Goal: Task Accomplishment & Management: Manage account settings

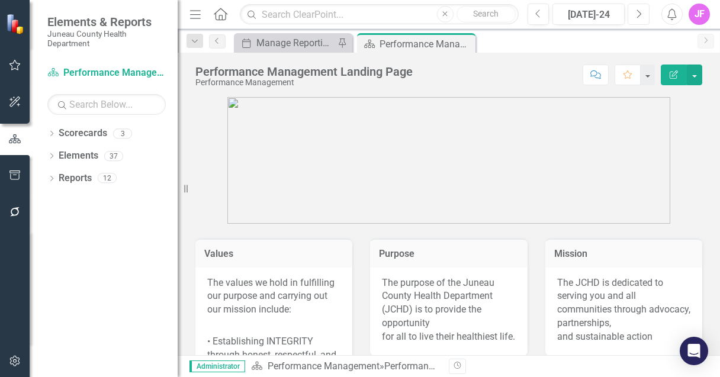
click at [641, 20] on button "Next" at bounding box center [639, 14] width 22 height 21
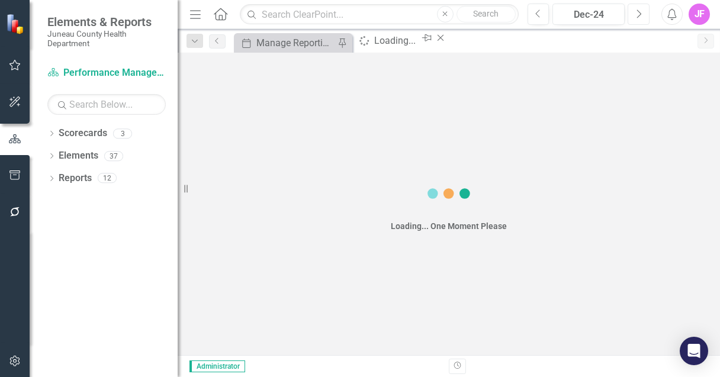
click at [641, 20] on button "Next" at bounding box center [639, 14] width 22 height 21
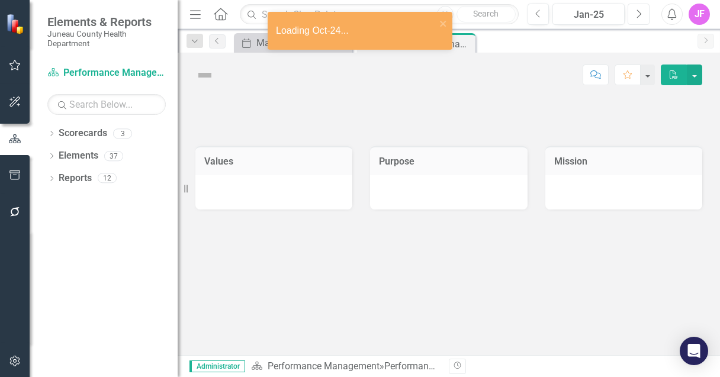
click at [641, 20] on button "Next" at bounding box center [639, 14] width 22 height 21
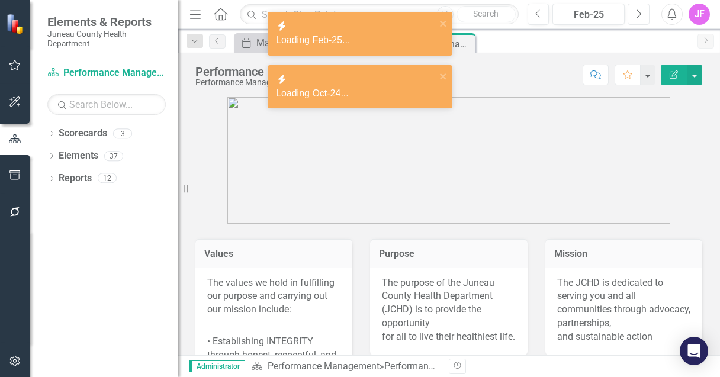
click at [641, 20] on button "Next" at bounding box center [639, 14] width 22 height 21
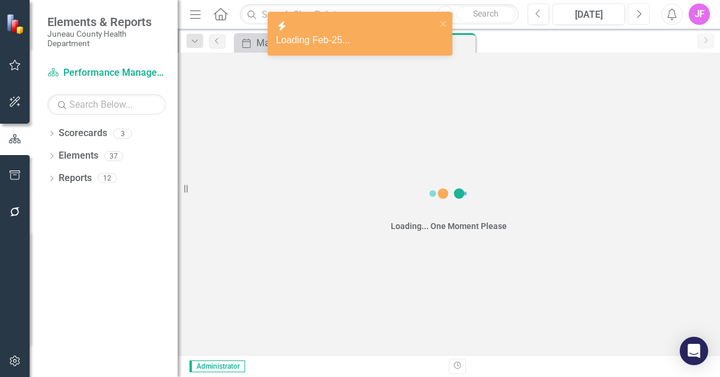
click at [641, 20] on button "Next" at bounding box center [639, 14] width 22 height 21
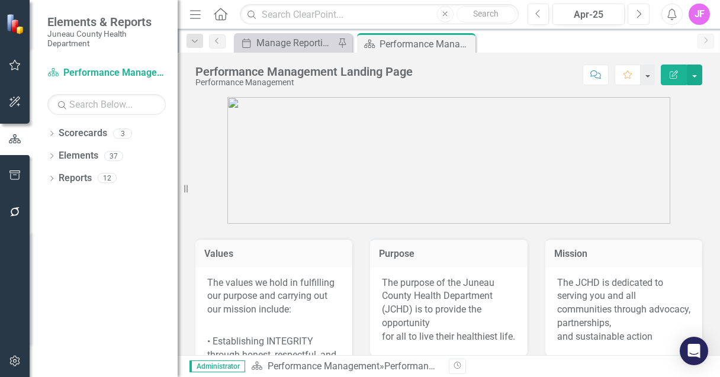
click at [644, 15] on button "Next" at bounding box center [639, 14] width 22 height 21
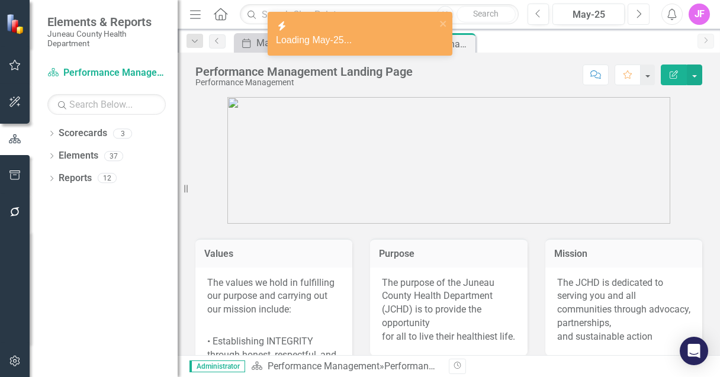
click at [638, 16] on icon "Next" at bounding box center [638, 14] width 7 height 11
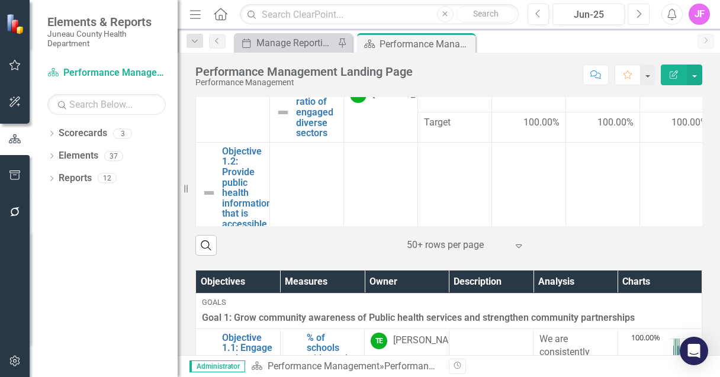
scroll to position [1909, 0]
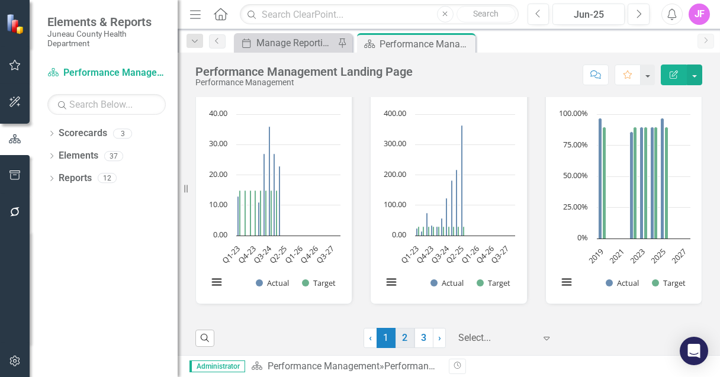
click at [406, 333] on link "2" at bounding box center [404, 338] width 19 height 20
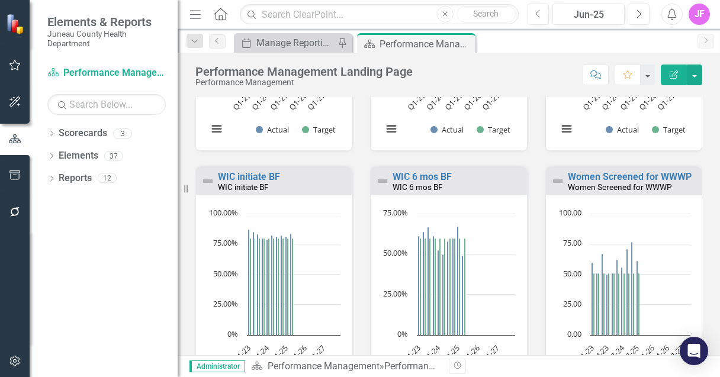
scroll to position [1567, 0]
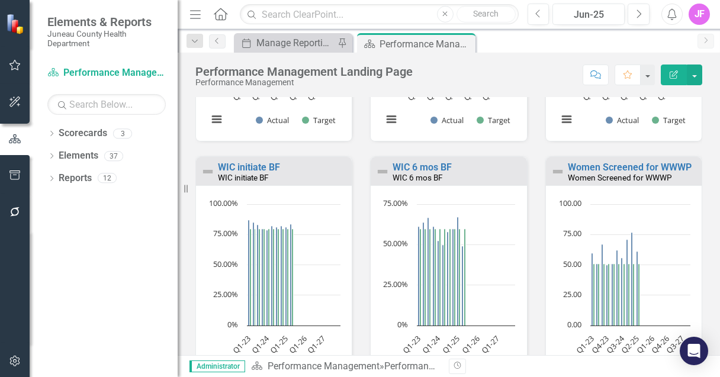
click at [304, 255] on rect "Interactive chart" at bounding box center [274, 294] width 144 height 192
click at [321, 284] on rect "Interactive chart" at bounding box center [274, 294] width 144 height 192
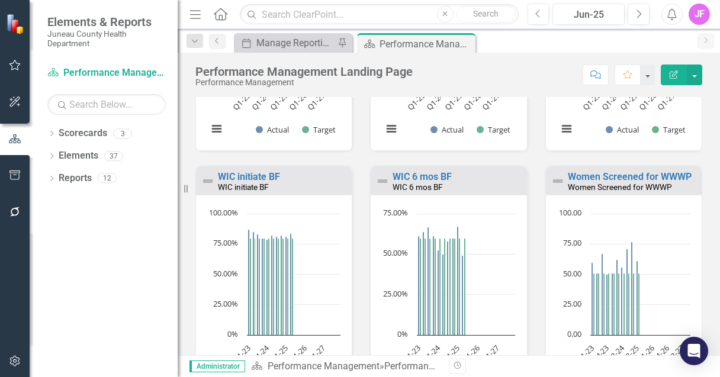
scroll to position [1532, 0]
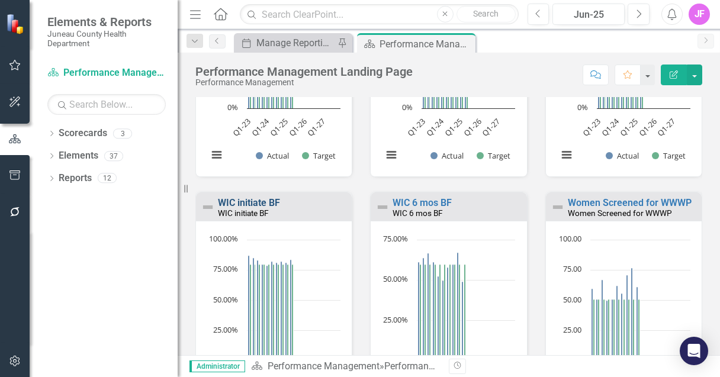
click at [252, 202] on link "WIC initiate BF" at bounding box center [249, 202] width 62 height 11
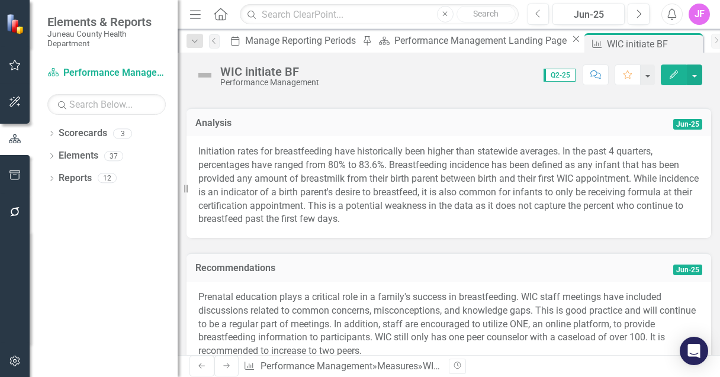
scroll to position [69, 0]
click at [536, 13] on icon "Previous" at bounding box center [538, 14] width 7 height 11
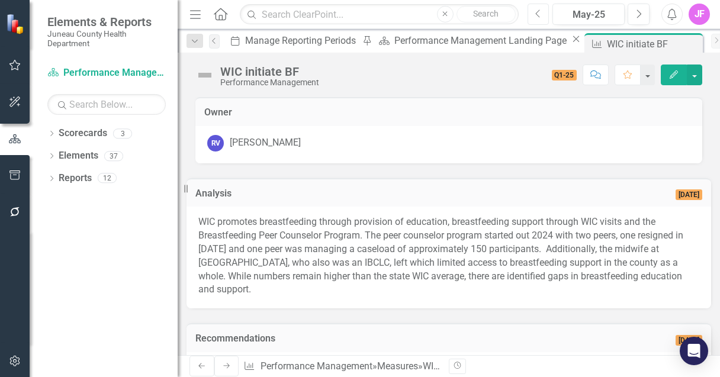
click at [543, 17] on button "Previous" at bounding box center [538, 14] width 22 height 21
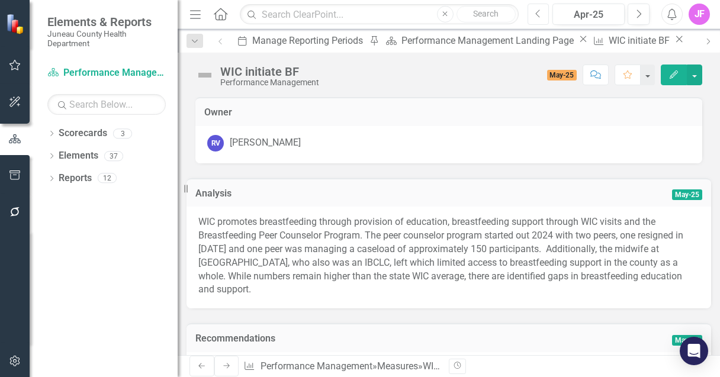
click at [543, 17] on button "Previous" at bounding box center [538, 14] width 22 height 21
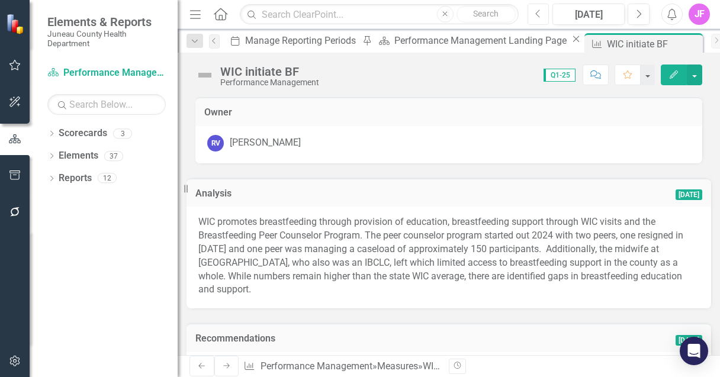
click at [538, 16] on icon "Previous" at bounding box center [538, 14] width 7 height 11
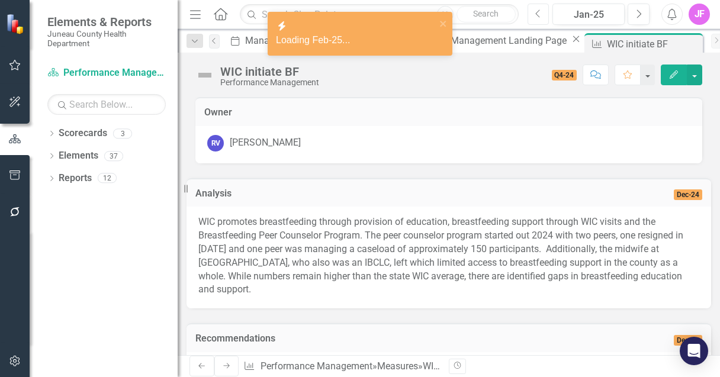
click at [538, 16] on icon "Previous" at bounding box center [538, 14] width 7 height 11
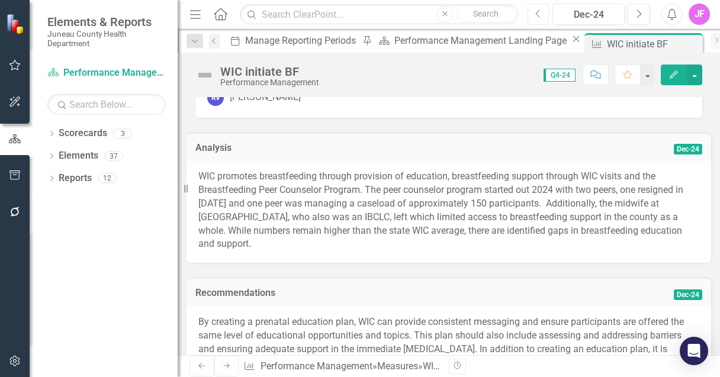
scroll to position [33, 0]
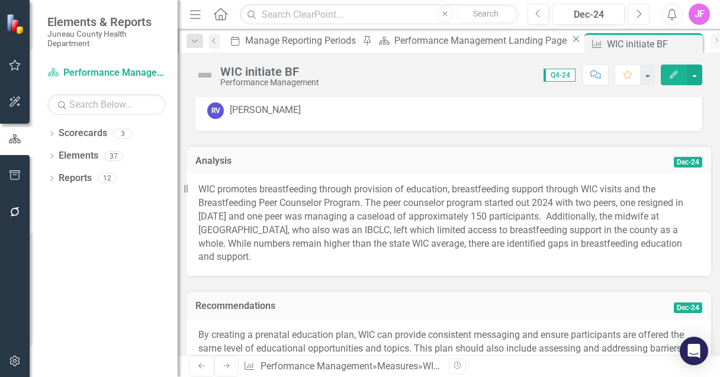
click at [633, 19] on button "Next" at bounding box center [639, 14] width 22 height 21
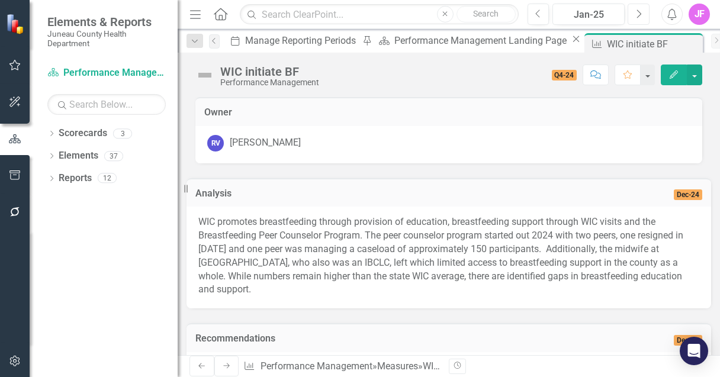
click at [637, 16] on icon "Next" at bounding box center [638, 14] width 7 height 11
click at [639, 12] on icon "Next" at bounding box center [638, 14] width 7 height 11
click at [636, 15] on icon "Next" at bounding box center [638, 14] width 7 height 11
click at [641, 12] on icon "Next" at bounding box center [638, 14] width 7 height 11
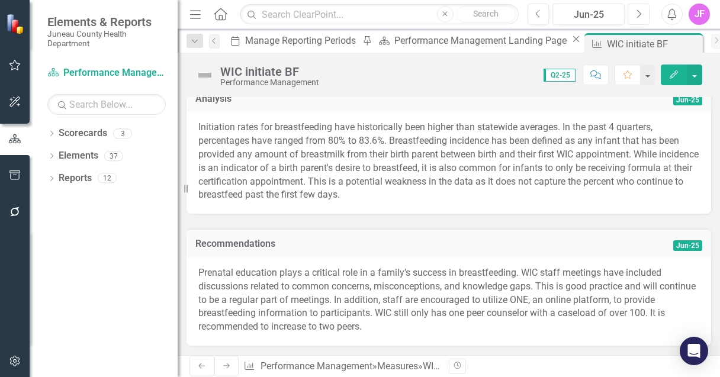
scroll to position [55, 0]
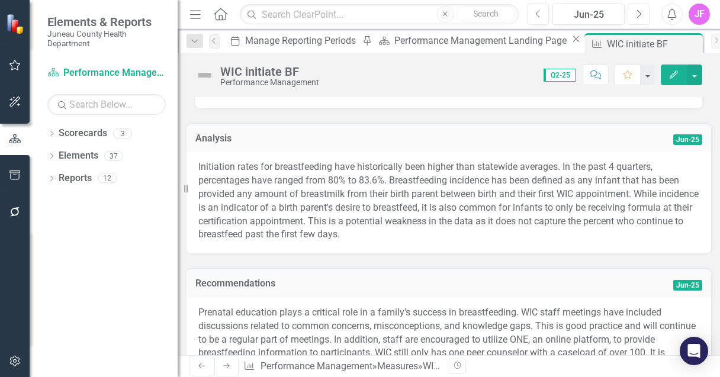
click at [644, 8] on button "Next" at bounding box center [639, 14] width 22 height 21
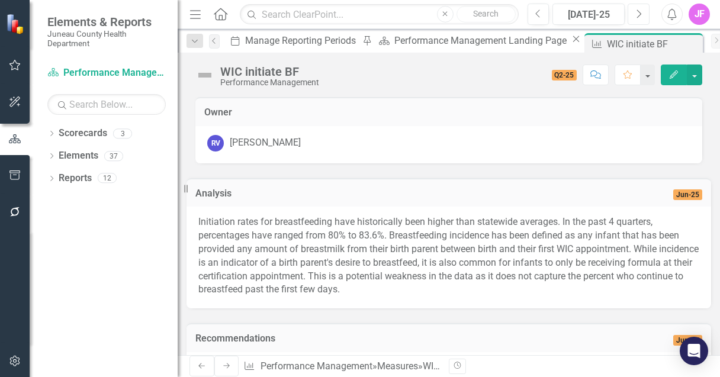
click at [644, 8] on button "Next" at bounding box center [639, 14] width 22 height 21
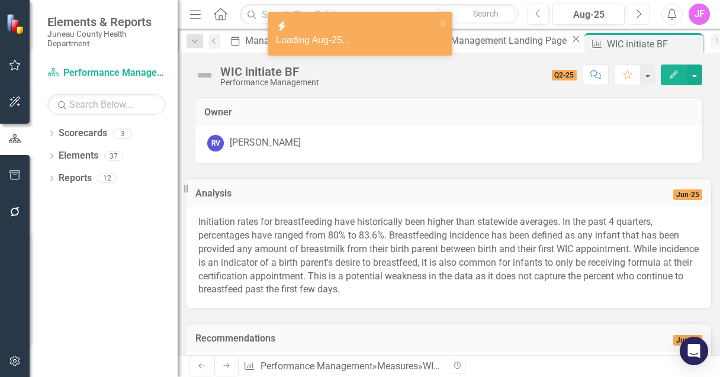
click at [644, 8] on button "Next" at bounding box center [639, 14] width 22 height 21
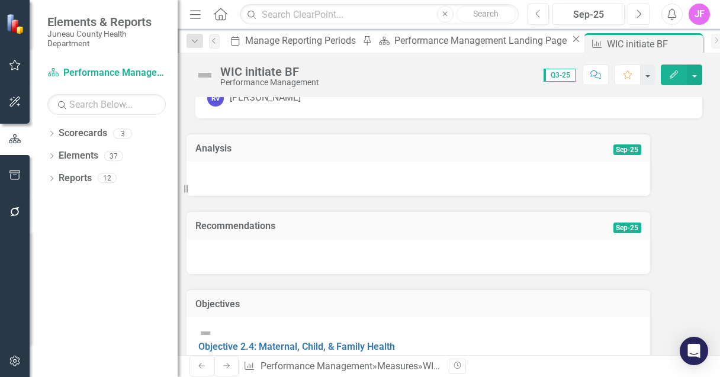
scroll to position [38, 0]
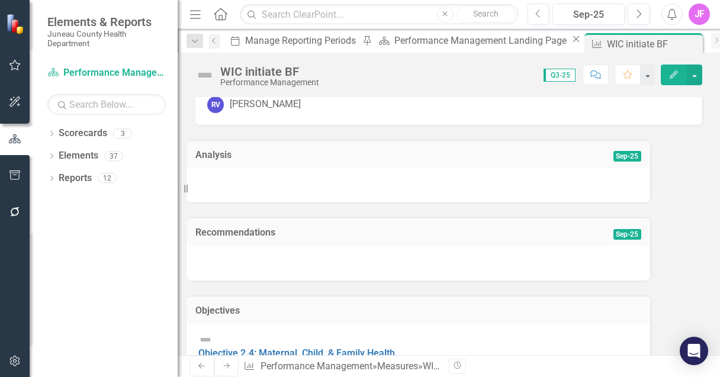
click at [668, 81] on button "Edit" at bounding box center [674, 75] width 26 height 21
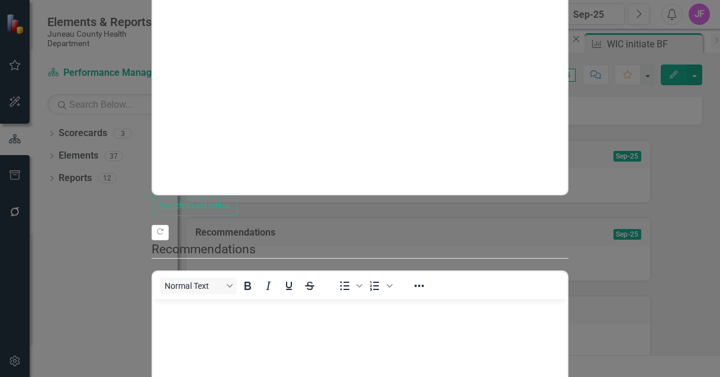
scroll to position [0, 0]
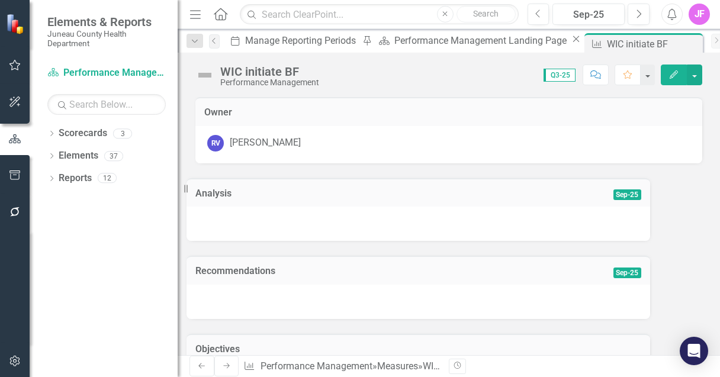
click at [676, 78] on button "Edit" at bounding box center [674, 75] width 26 height 21
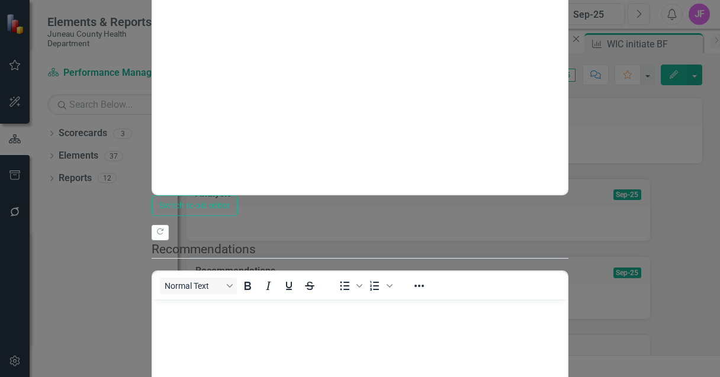
scroll to position [380, 0]
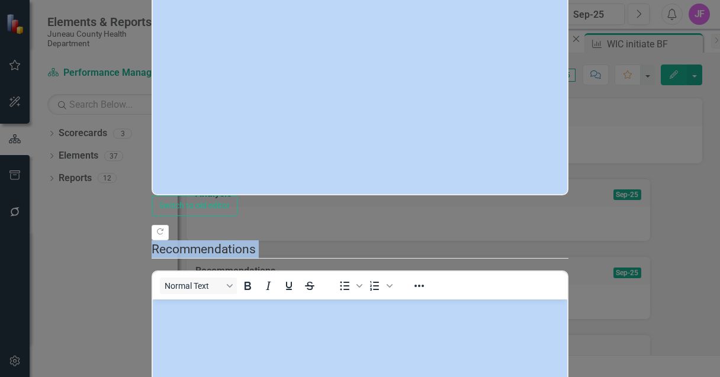
drag, startPoint x: 539, startPoint y: 318, endPoint x: 719, endPoint y: 347, distance: 182.8
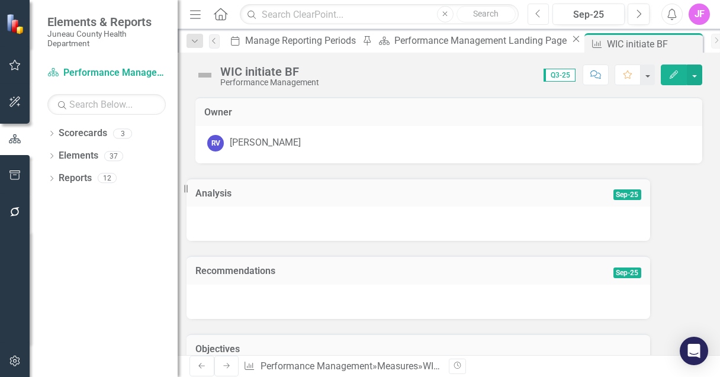
click at [535, 16] on button "Previous" at bounding box center [538, 14] width 22 height 21
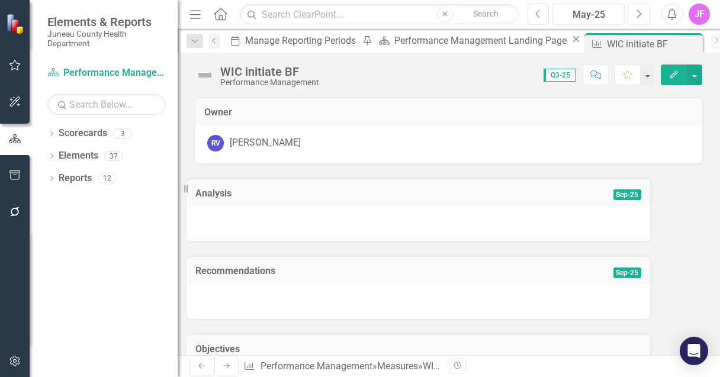
click at [535, 16] on button "Previous" at bounding box center [538, 14] width 22 height 21
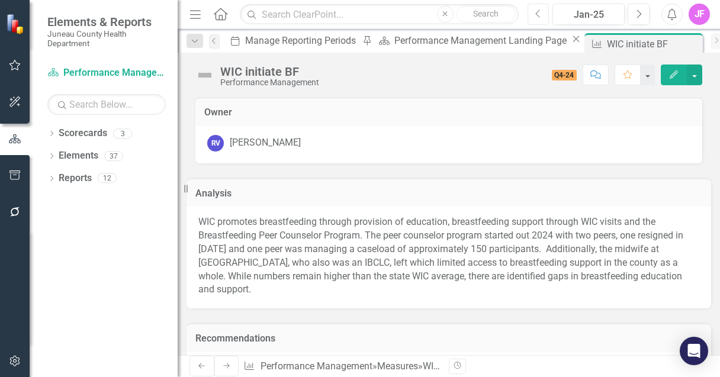
click at [535, 16] on button "Previous" at bounding box center [538, 14] width 22 height 21
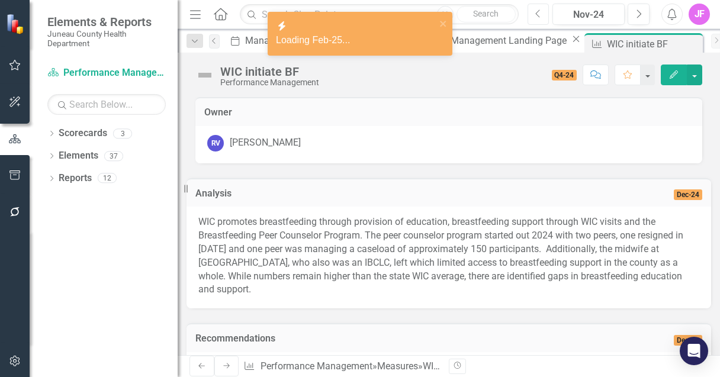
click at [535, 16] on button "Previous" at bounding box center [538, 14] width 22 height 21
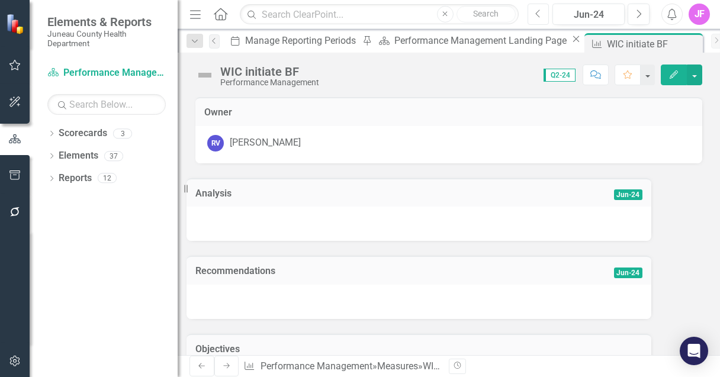
click at [543, 19] on button "Previous" at bounding box center [538, 14] width 22 height 21
click at [639, 17] on icon "Next" at bounding box center [638, 14] width 7 height 11
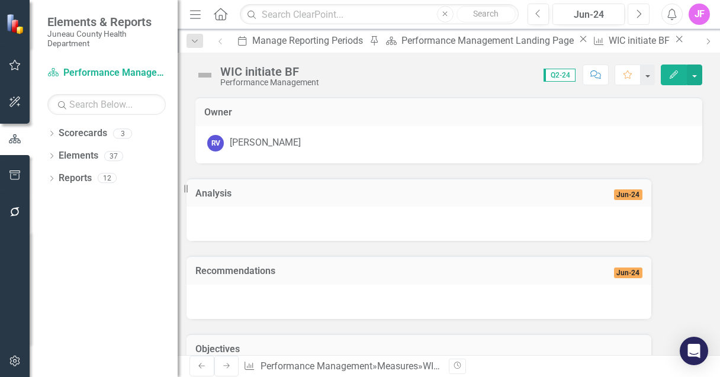
click at [639, 17] on icon "Next" at bounding box center [638, 14] width 7 height 11
click at [540, 17] on icon "button" at bounding box center [537, 13] width 5 height 8
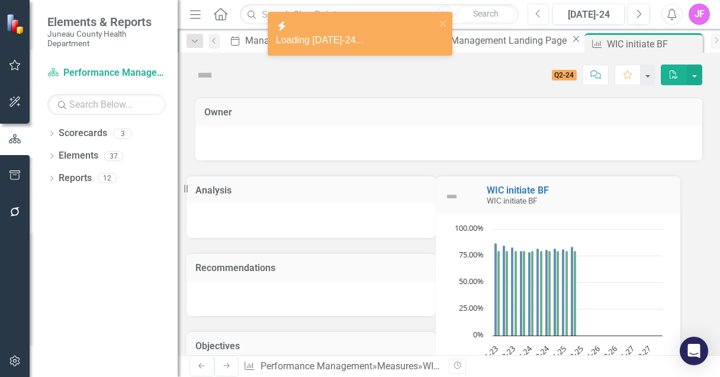
click at [540, 17] on icon "button" at bounding box center [537, 13] width 5 height 8
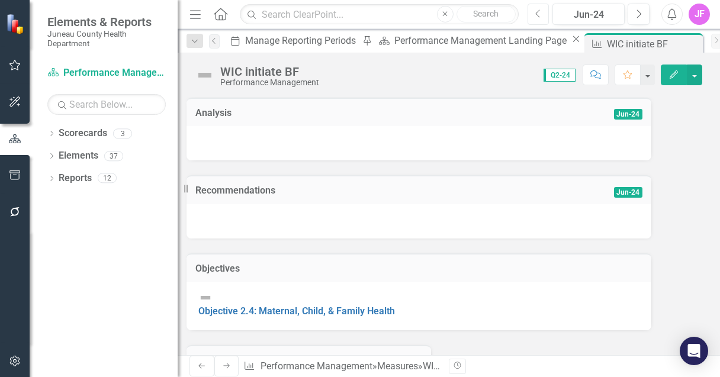
scroll to position [79, 0]
click at [633, 12] on button "Next" at bounding box center [639, 14] width 22 height 21
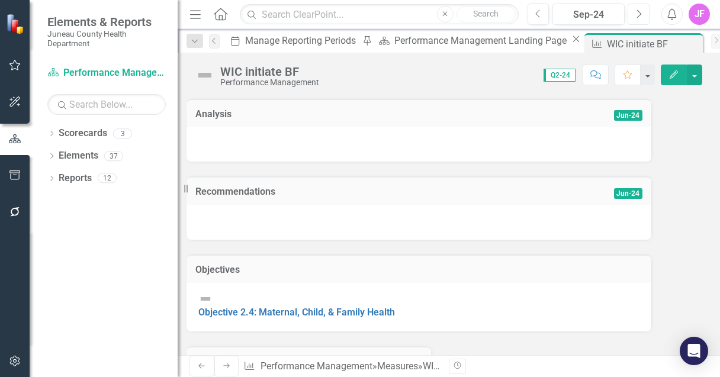
click at [633, 12] on button "Next" at bounding box center [639, 14] width 22 height 21
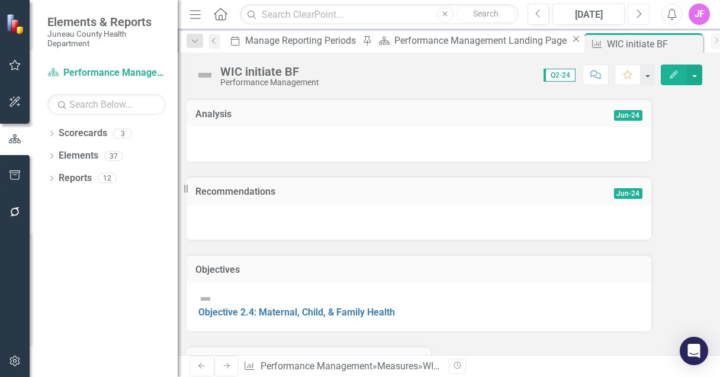
click at [633, 12] on button "Next" at bounding box center [639, 14] width 22 height 21
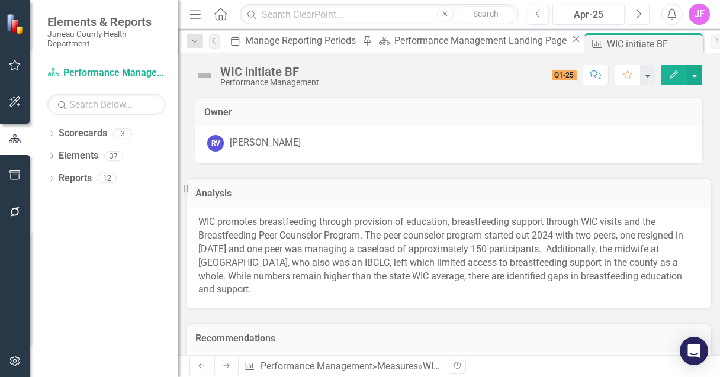
click at [633, 12] on button "Next" at bounding box center [639, 14] width 22 height 21
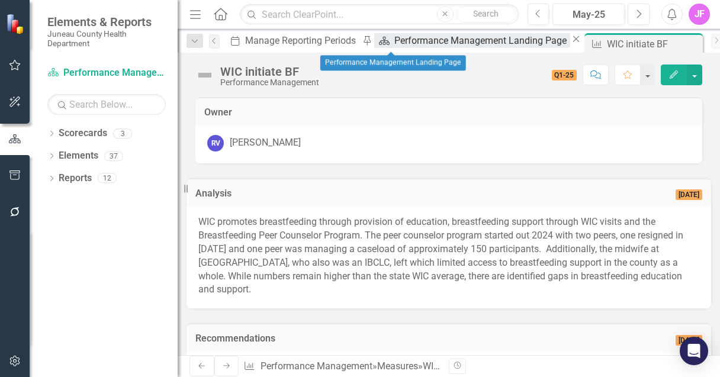
click at [394, 46] on div "Performance Management Landing Page" at bounding box center [481, 40] width 175 height 15
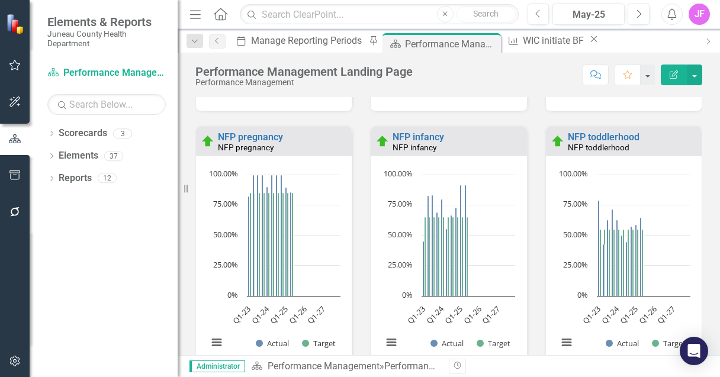
scroll to position [1328, 0]
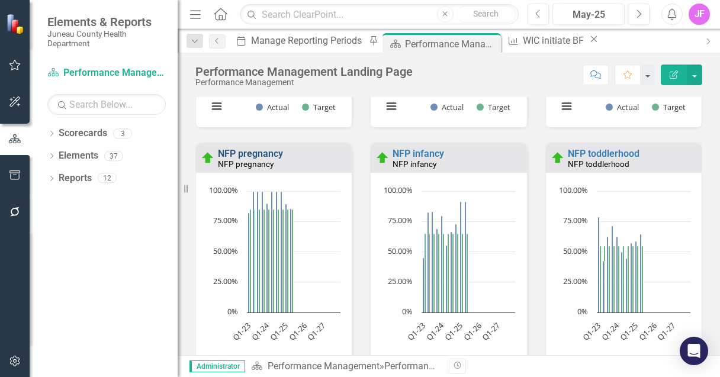
click at [245, 153] on link "NFP pregnancy" at bounding box center [250, 153] width 65 height 11
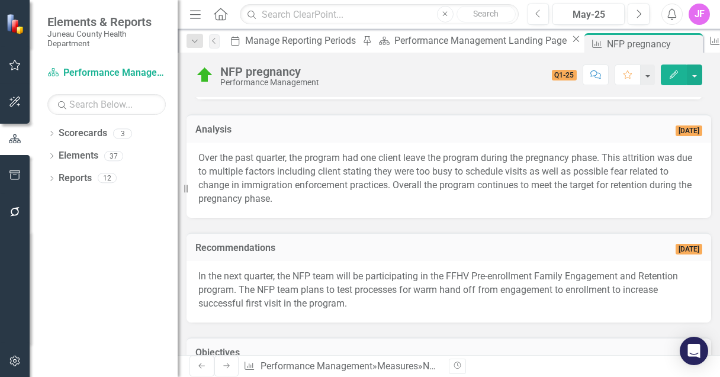
scroll to position [58, 0]
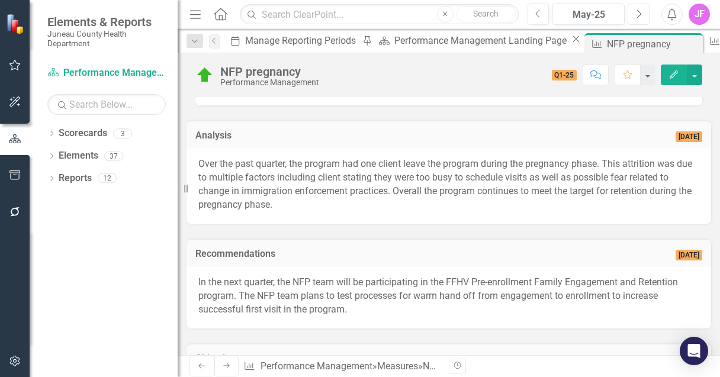
click at [638, 15] on icon "Next" at bounding box center [638, 14] width 7 height 11
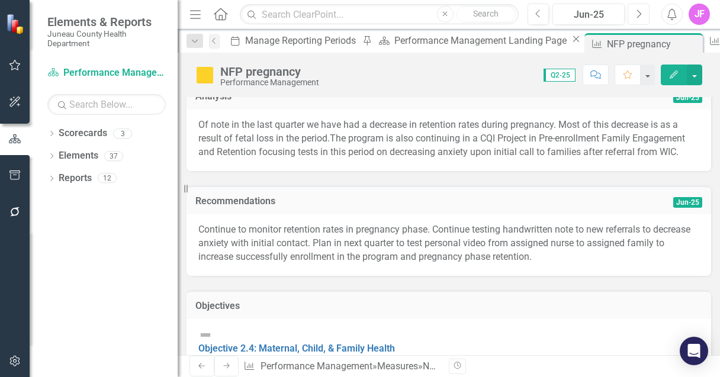
scroll to position [86, 0]
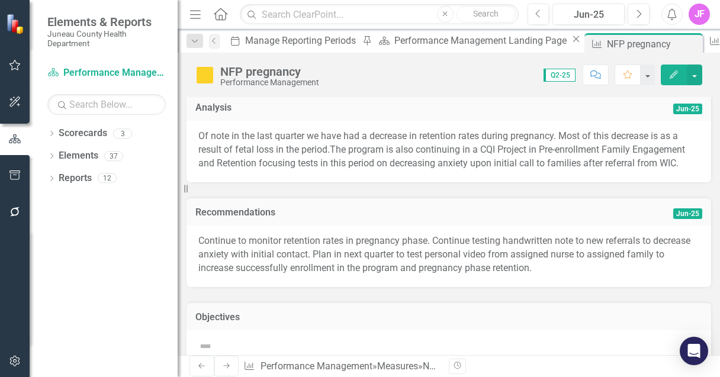
click at [671, 76] on icon "button" at bounding box center [674, 74] width 8 height 8
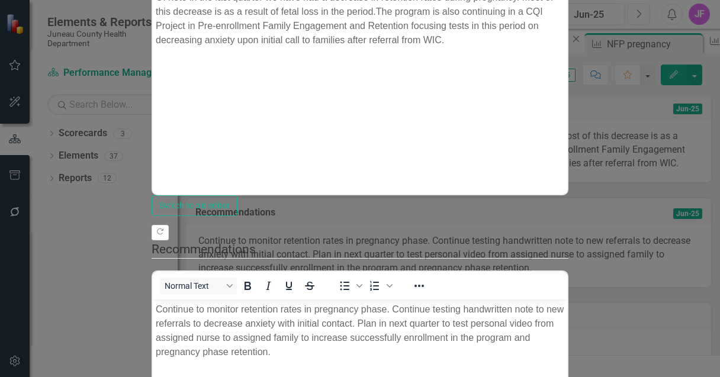
scroll to position [0, 0]
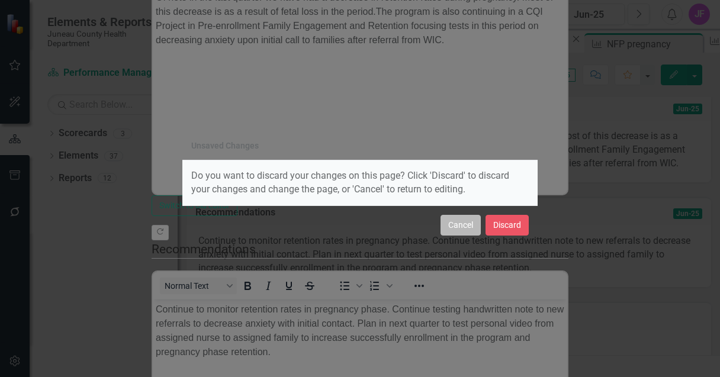
click at [471, 227] on button "Cancel" at bounding box center [460, 225] width 40 height 21
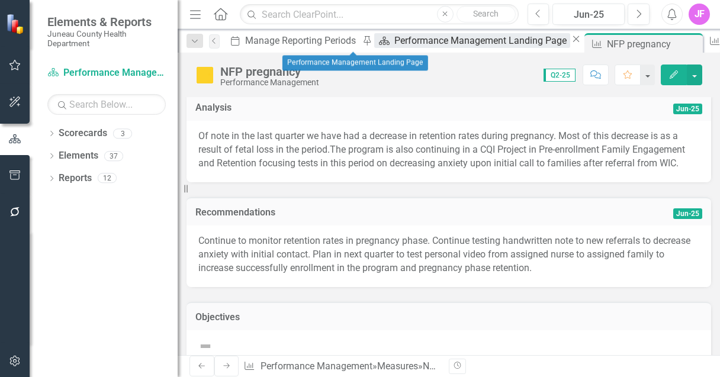
click at [394, 46] on div "Performance Management Landing Page" at bounding box center [481, 40] width 175 height 15
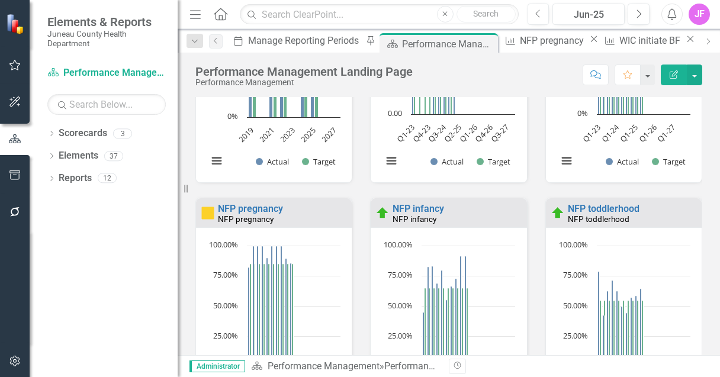
scroll to position [1270, 0]
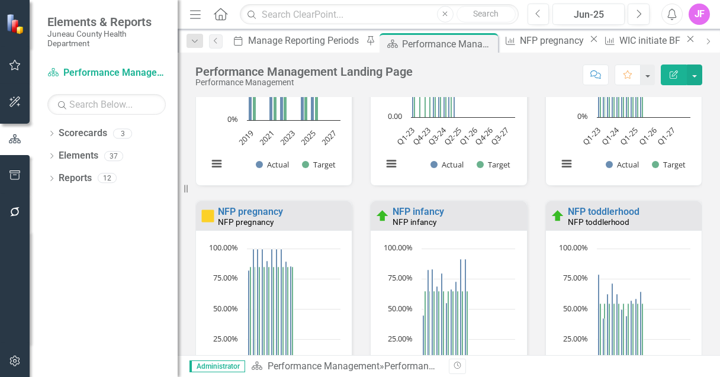
click at [293, 224] on div "NFP pregnancy" at bounding box center [283, 222] width 131 height 10
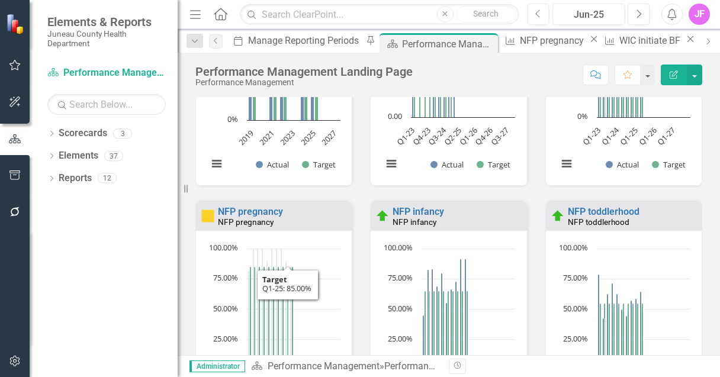
click at [289, 272] on icon "Q1-25, 85. Target." at bounding box center [288, 319] width 2 height 104
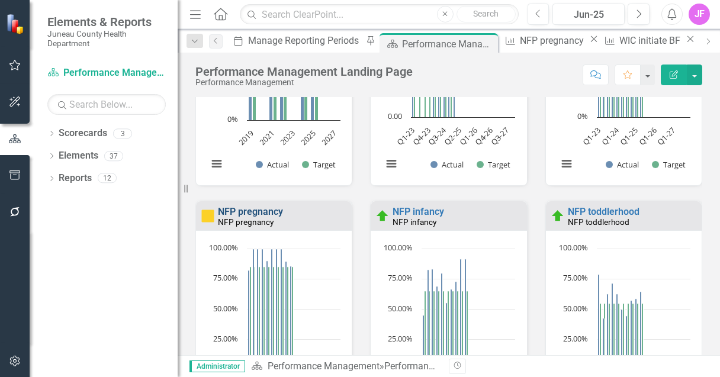
click at [263, 215] on link "NFP pregnancy" at bounding box center [250, 211] width 65 height 11
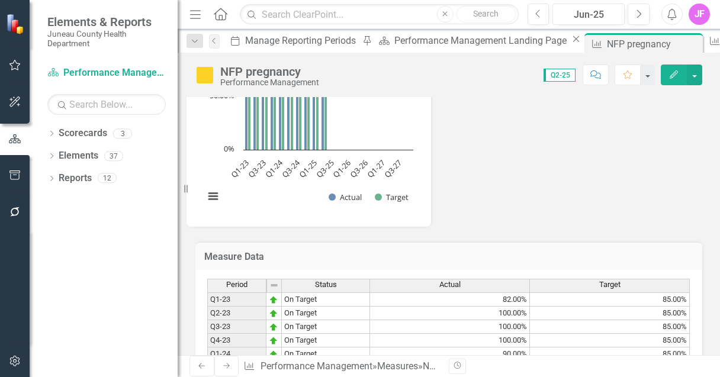
scroll to position [496, 0]
